Goal: Information Seeking & Learning: Find specific fact

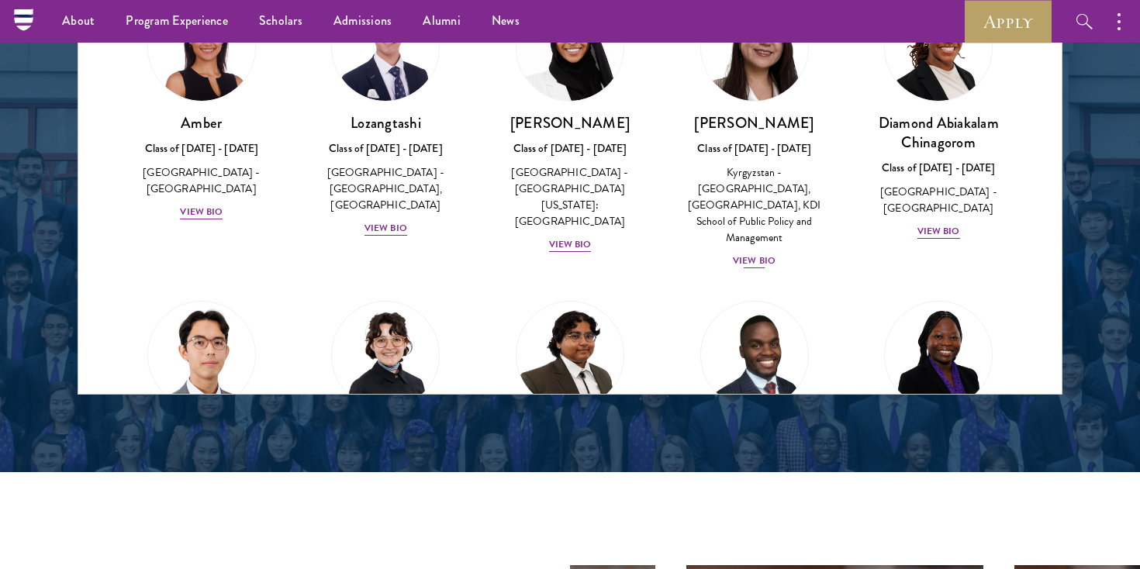
scroll to position [1684, 0]
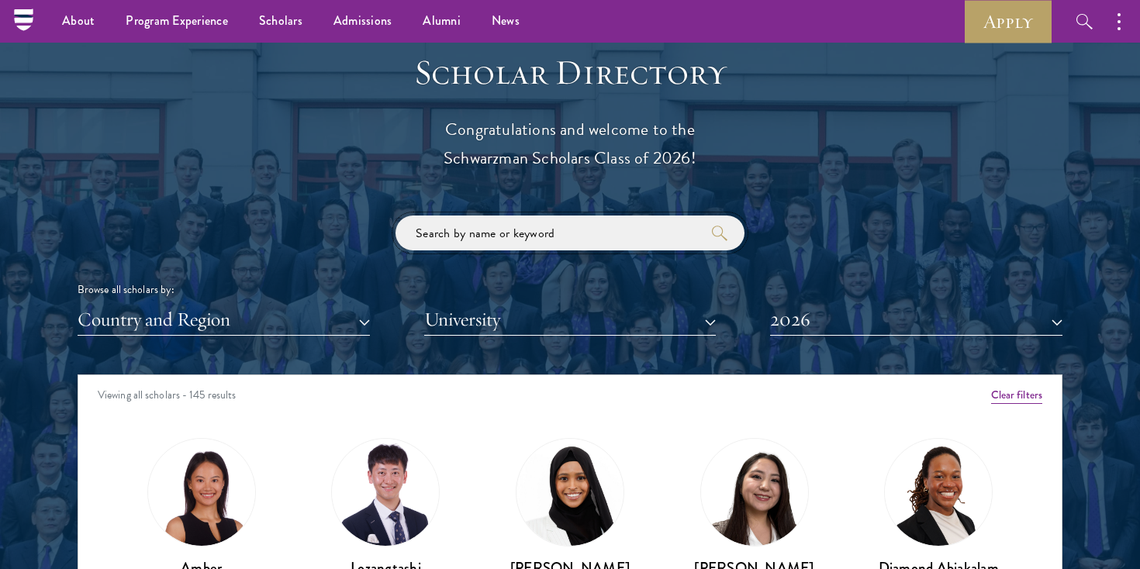
click at [604, 240] on input "search" at bounding box center [569, 233] width 349 height 35
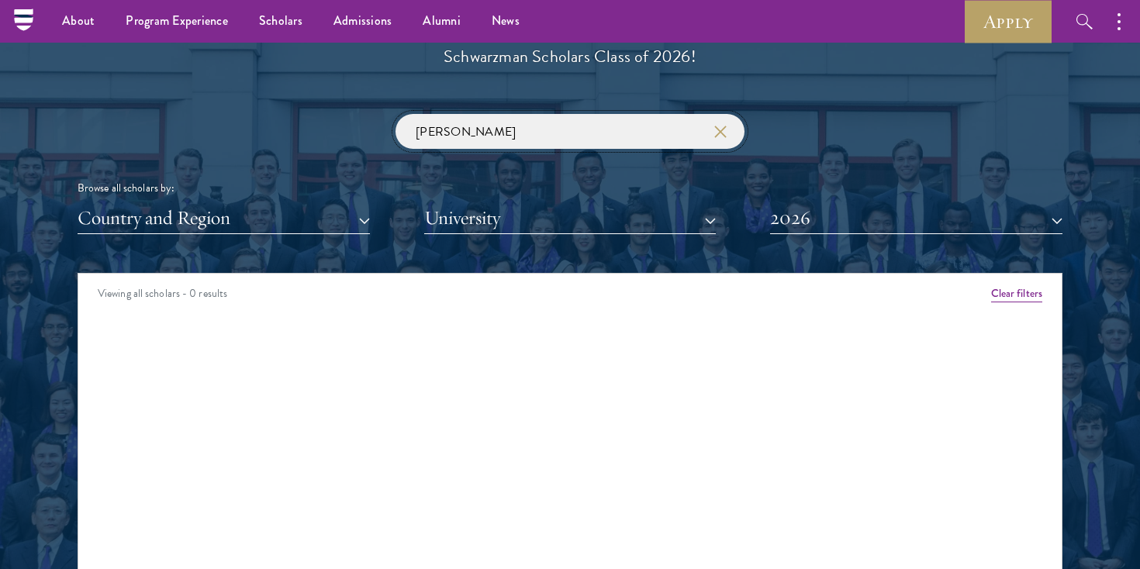
scroll to position [1788, 0]
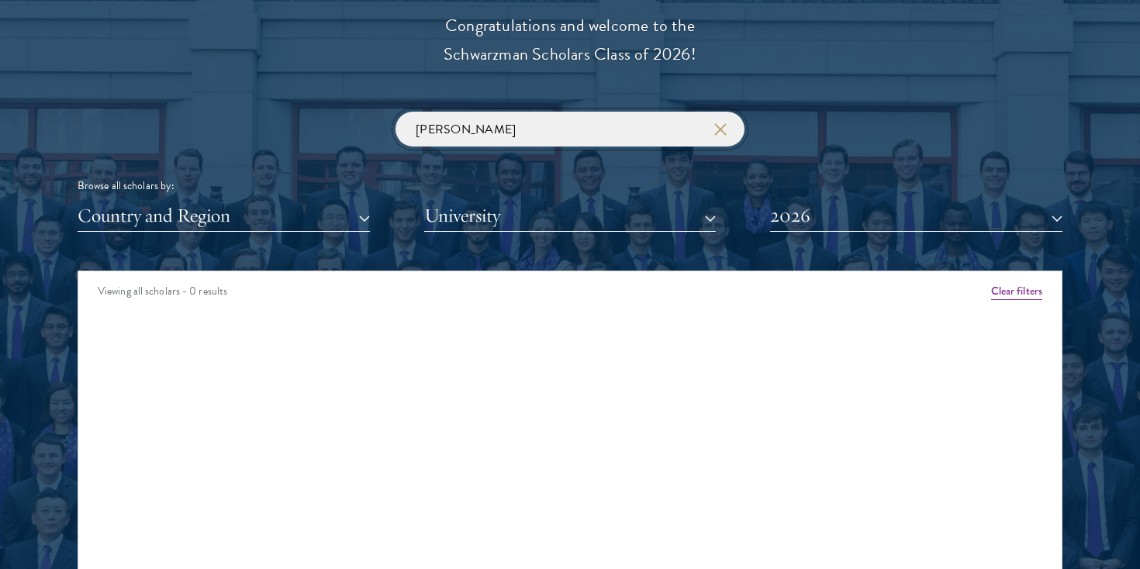
type input "[PERSON_NAME]"
click at [785, 219] on button "2026" at bounding box center [916, 216] width 292 height 32
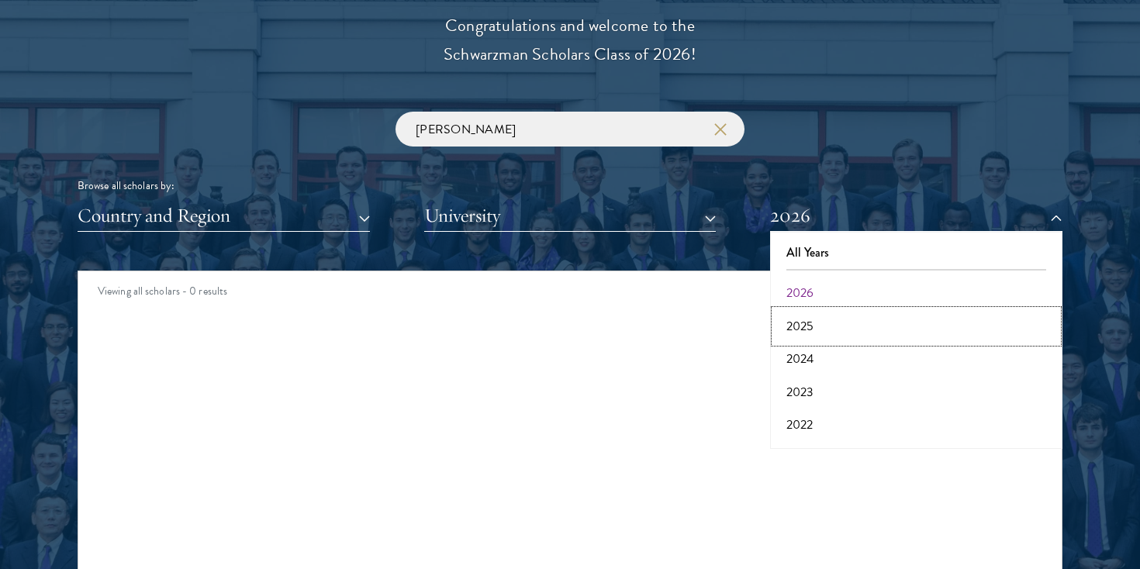
click at [809, 316] on button "2025" at bounding box center [916, 326] width 283 height 33
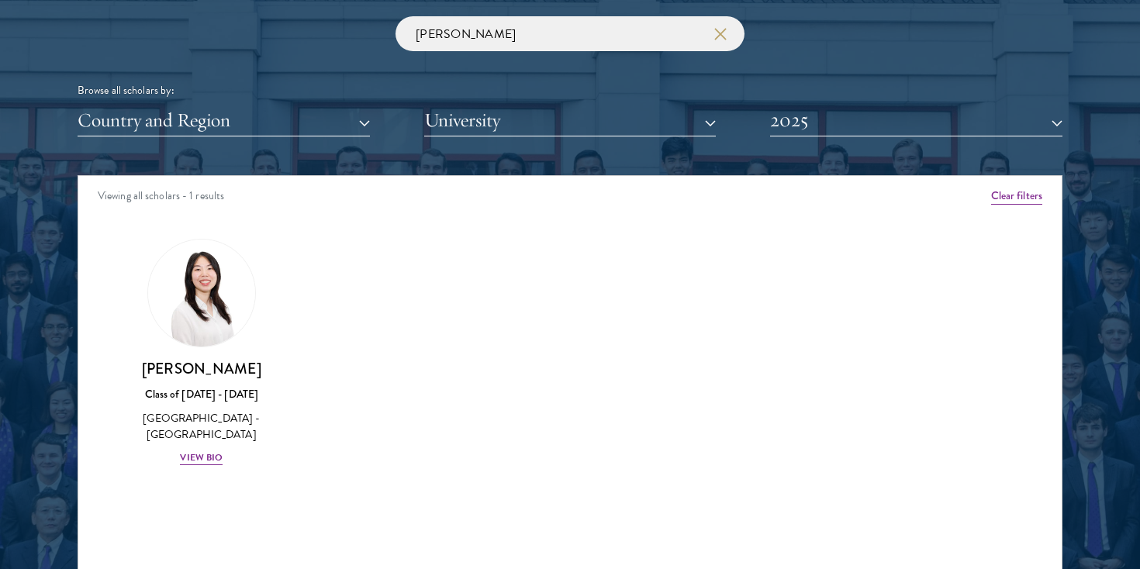
scroll to position [1916, 0]
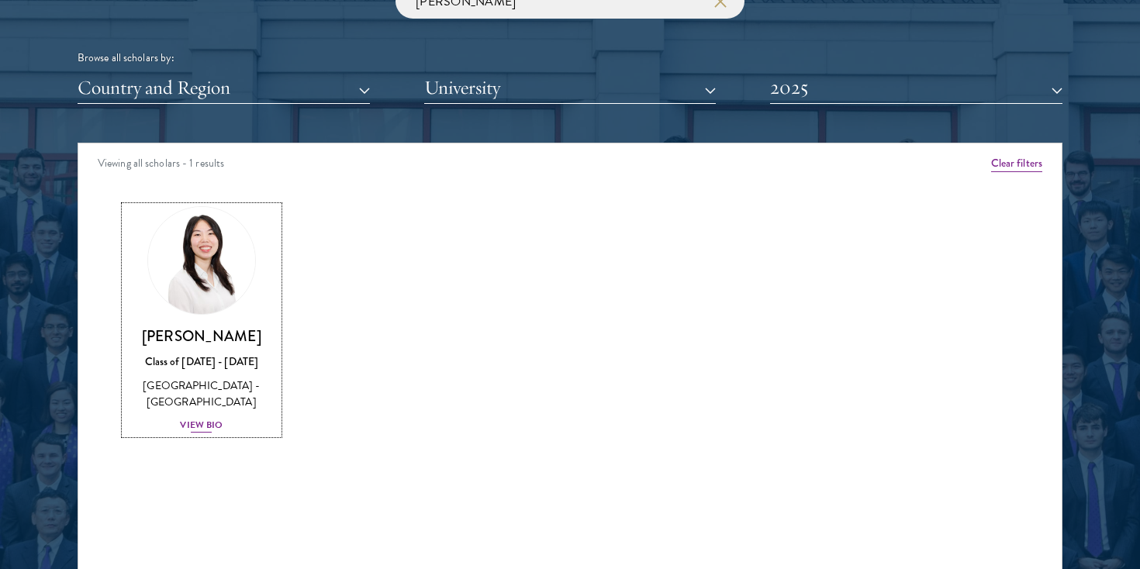
click at [209, 426] on div "View Bio" at bounding box center [201, 425] width 43 height 15
